Goal: Information Seeking & Learning: Learn about a topic

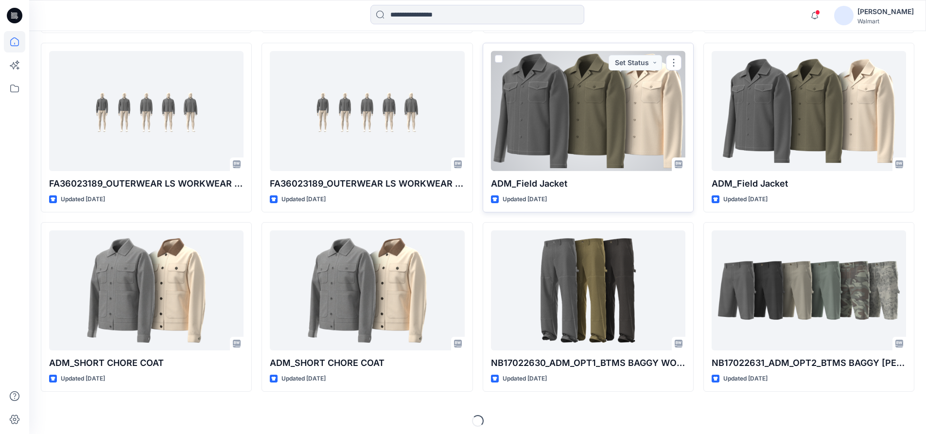
scroll to position [1016, 0]
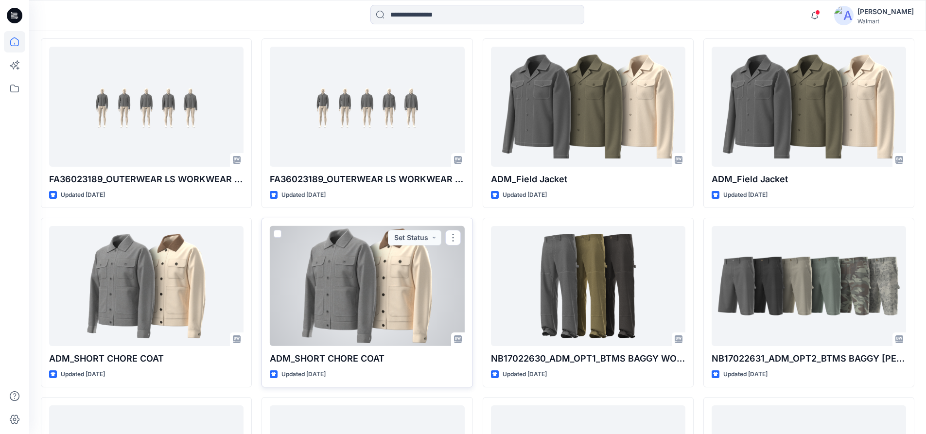
click at [327, 285] on div at bounding box center [367, 286] width 194 height 120
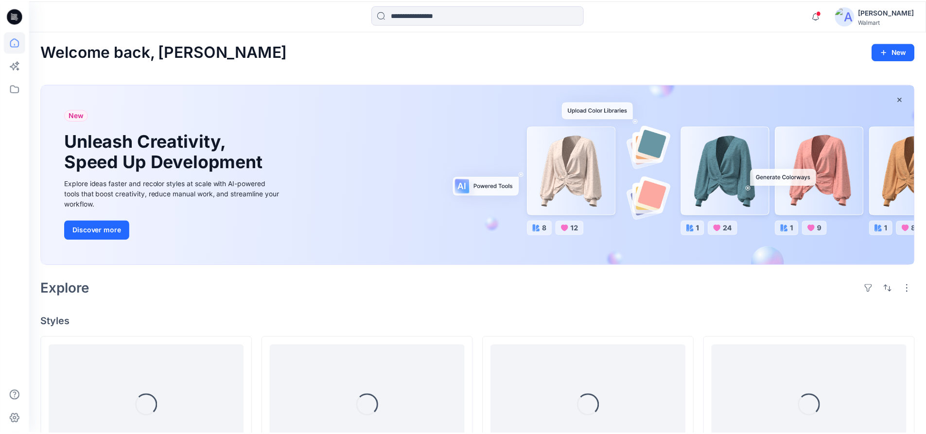
scroll to position [1016, 0]
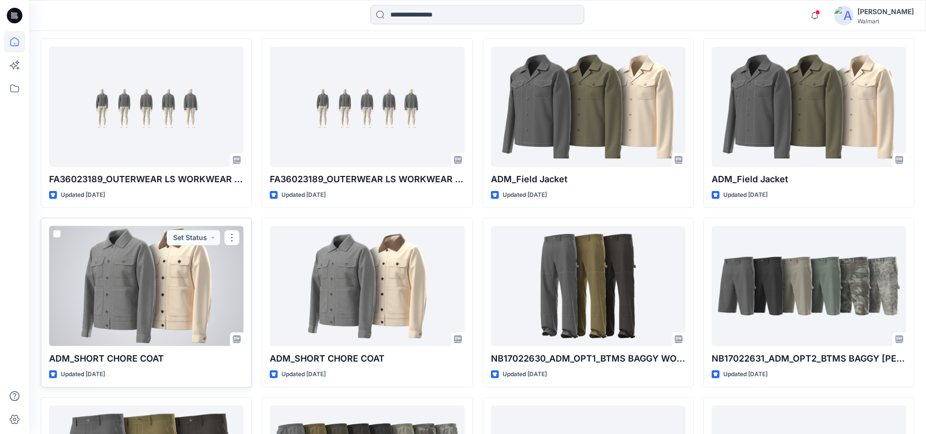
click at [182, 272] on div at bounding box center [146, 286] width 194 height 120
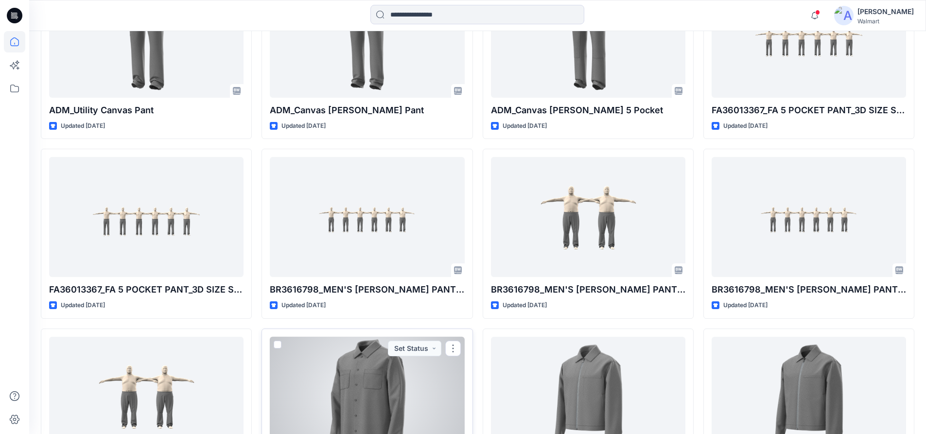
scroll to position [2144, 0]
